Goal: Task Accomplishment & Management: Complete application form

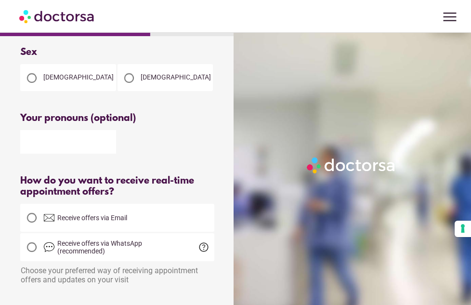
scroll to position [100, 0]
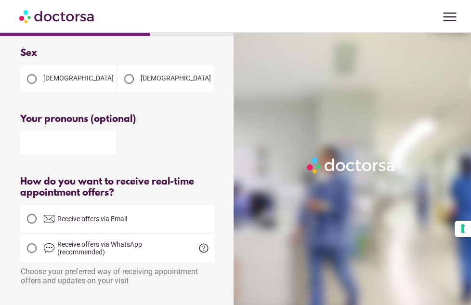
click at [50, 75] on span "[DEMOGRAPHIC_DATA]" at bounding box center [78, 78] width 70 height 8
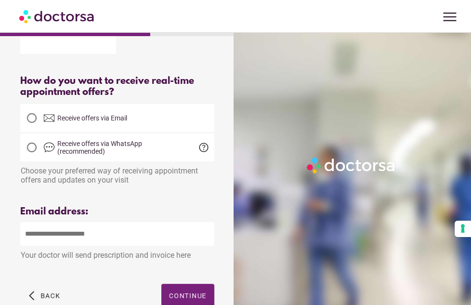
scroll to position [208, 0]
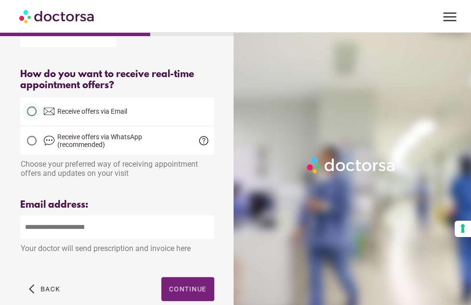
click at [37, 114] on div at bounding box center [31, 111] width 19 height 19
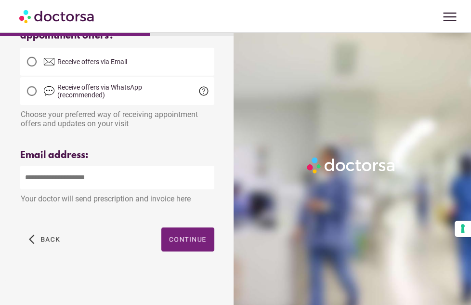
click at [53, 182] on input "email" at bounding box center [117, 178] width 194 height 24
type input "**********"
click at [173, 236] on span "Continue" at bounding box center [188, 240] width 38 height 8
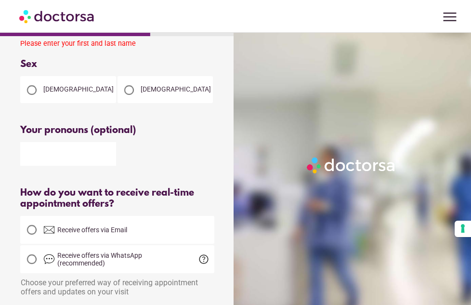
scroll to position [88, 0]
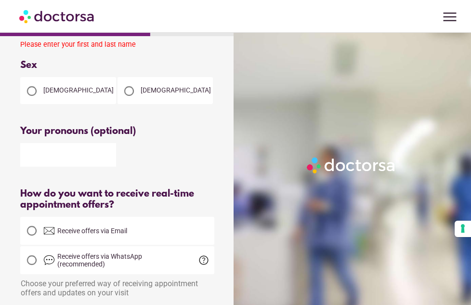
click at [68, 230] on span "Receive offers via Email" at bounding box center [92, 231] width 70 height 8
click at [47, 90] on span "[DEMOGRAPHIC_DATA]" at bounding box center [78, 90] width 70 height 8
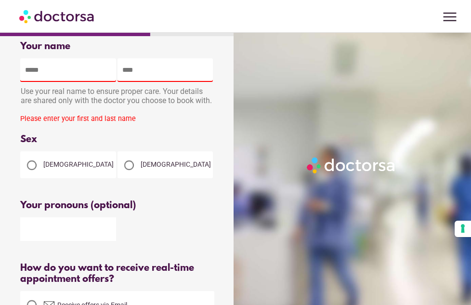
scroll to position [0, 0]
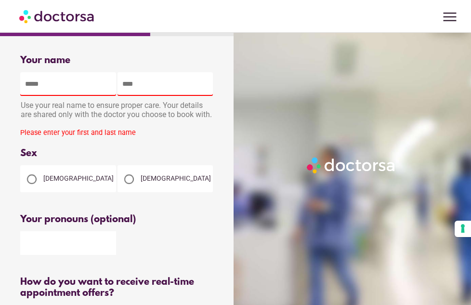
click at [48, 86] on input "text" at bounding box center [68, 84] width 96 height 24
type input "******"
type input "**********"
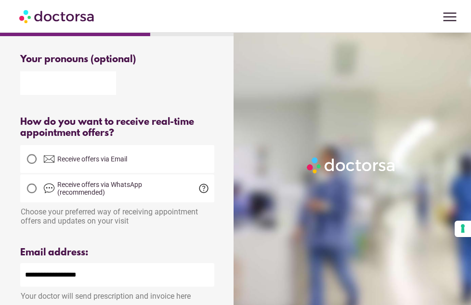
scroll to position [291, 0]
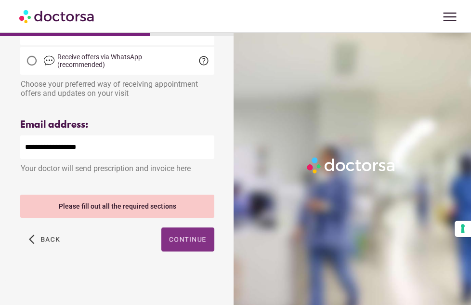
click at [172, 233] on span "button" at bounding box center [187, 239] width 53 height 24
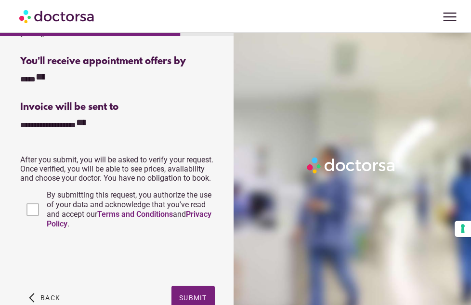
scroll to position [458, 0]
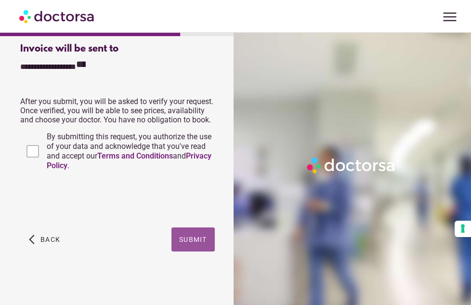
click at [176, 237] on span "button" at bounding box center [193, 239] width 43 height 24
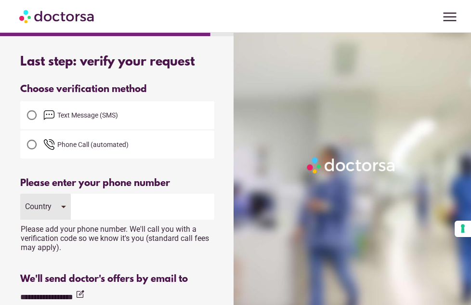
click at [79, 117] on span "Text Message (SMS)" at bounding box center [87, 115] width 61 height 8
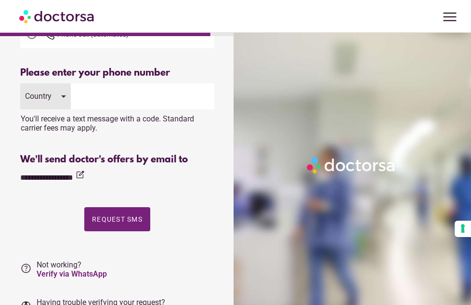
scroll to position [111, 0]
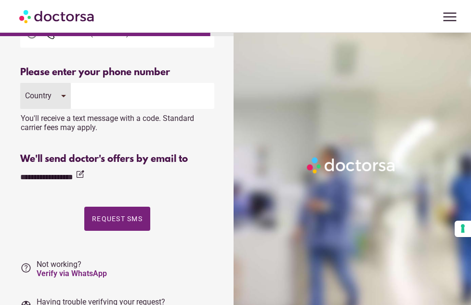
click at [57, 93] on div "Country" at bounding box center [45, 96] width 51 height 26
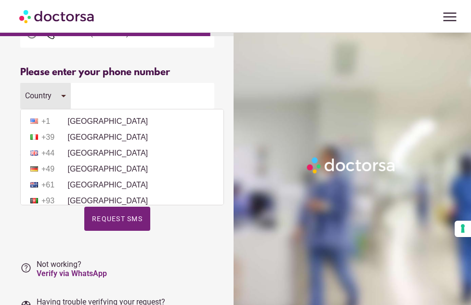
click at [79, 161] on ul "+1 [GEOGRAPHIC_DATA] +39 [GEOGRAPHIC_DATA] +44 [GEOGRAPHIC_DATA] +49 [GEOGRAPHI…" at bounding box center [122, 157] width 204 height 96
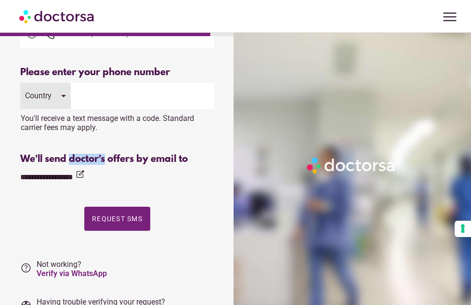
click at [79, 161] on div "We'll send doctor's offers by email to" at bounding box center [117, 159] width 194 height 11
click at [64, 110] on div "You'll receive a text message with a code. Standard carrier fees may apply." at bounding box center [117, 120] width 194 height 23
click at [62, 104] on div "Country" at bounding box center [45, 96] width 51 height 26
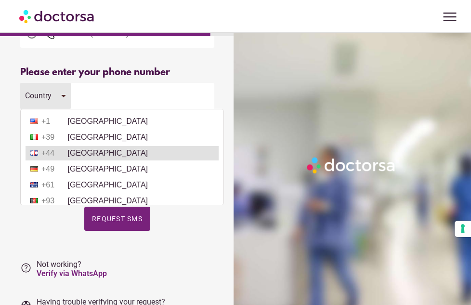
click at [72, 157] on li "+44 [GEOGRAPHIC_DATA]" at bounding box center [122, 153] width 193 height 14
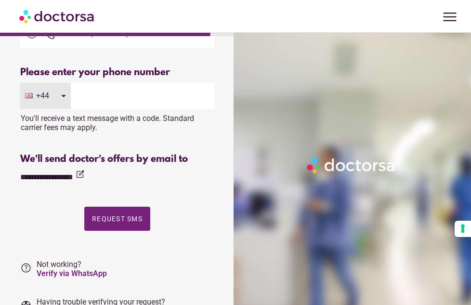
click at [101, 105] on input "tel" at bounding box center [143, 96] width 144 height 26
type input "**********"
click at [227, 125] on div "Last step: verify your request Tap on the button below to open WhatsApp and ver…" at bounding box center [117, 133] width 225 height 395
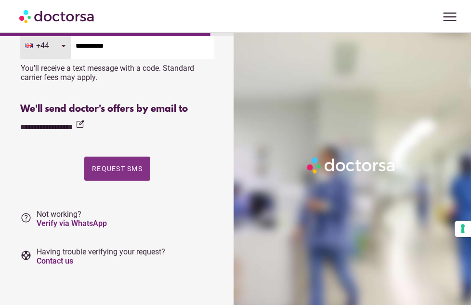
click at [131, 170] on span "Request SMS" at bounding box center [117, 169] width 51 height 8
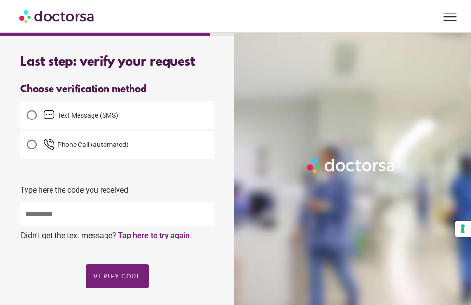
click at [106, 213] on input "text" at bounding box center [117, 214] width 194 height 24
click at [123, 191] on p "Type here the code you received" at bounding box center [117, 189] width 194 height 9
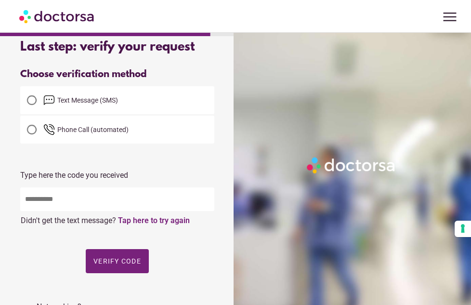
scroll to position [16, 0]
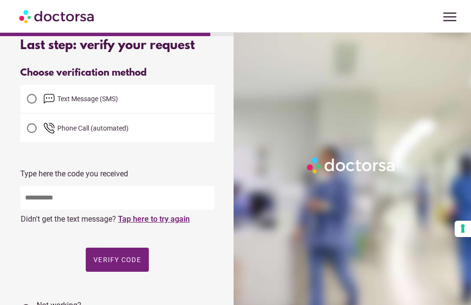
click at [138, 215] on link "Tap here to try again" at bounding box center [154, 218] width 72 height 9
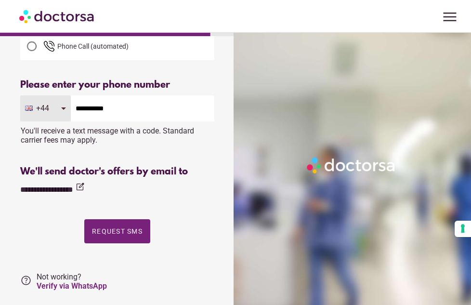
scroll to position [99, 0]
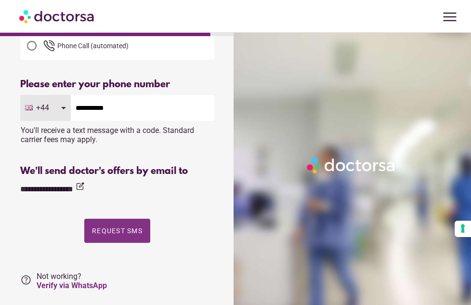
click at [107, 222] on span "button" at bounding box center [117, 231] width 66 height 24
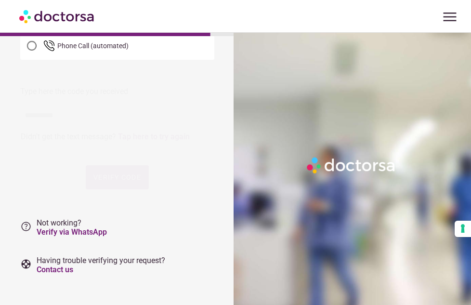
scroll to position [0, 0]
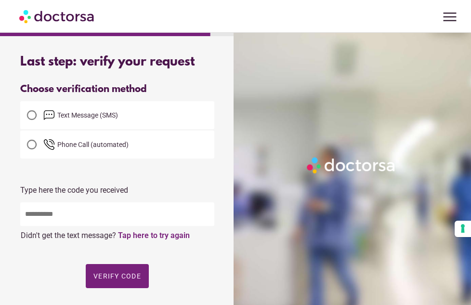
click at [107, 222] on input "text" at bounding box center [117, 214] width 194 height 24
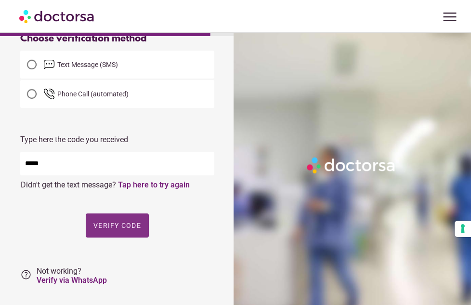
scroll to position [52, 0]
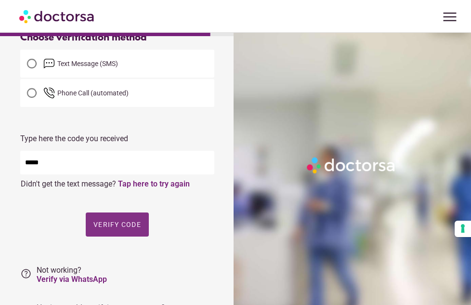
type input "*****"
click at [105, 222] on span "Verify code" at bounding box center [117, 225] width 48 height 8
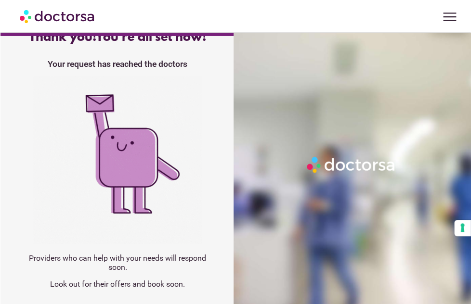
scroll to position [0, 0]
